Goal: Information Seeking & Learning: Learn about a topic

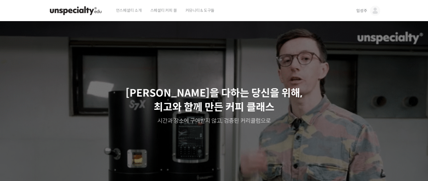
click at [132, 11] on span "언스페셜티 소개" at bounding box center [129, 10] width 26 height 21
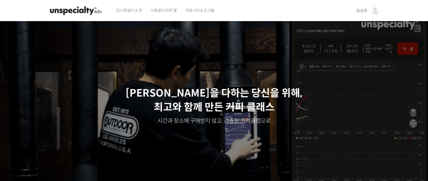
click at [363, 9] on span "임성주" at bounding box center [361, 10] width 11 height 5
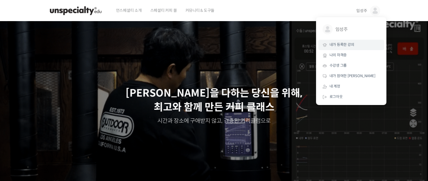
click at [343, 46] on span "내가 등록한 강의" at bounding box center [341, 44] width 25 height 5
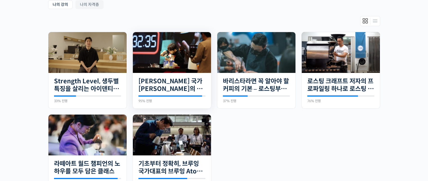
scroll to position [112, 0]
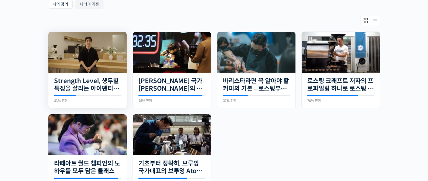
click at [80, 51] on img at bounding box center [87, 52] width 78 height 41
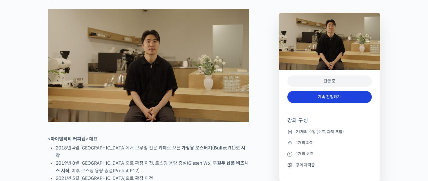
scroll to position [309, 0]
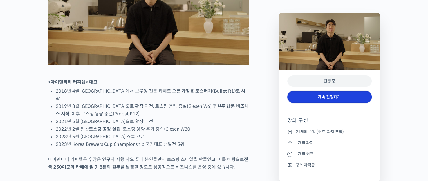
click at [345, 95] on link "계속 진행하기" at bounding box center [329, 97] width 84 height 12
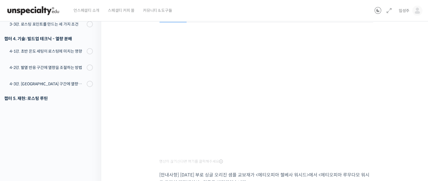
scroll to position [135, 0]
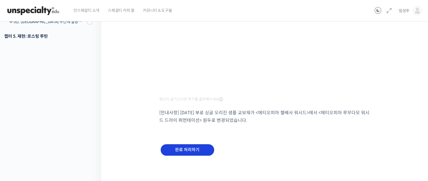
click at [189, 150] on input "완료 처리하기" at bounding box center [187, 150] width 53 height 12
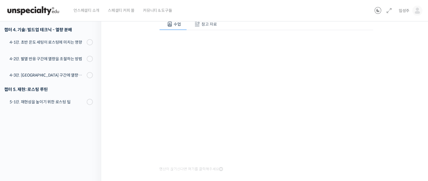
scroll to position [56, 0]
